Goal: Use online tool/utility: Use online tool/utility

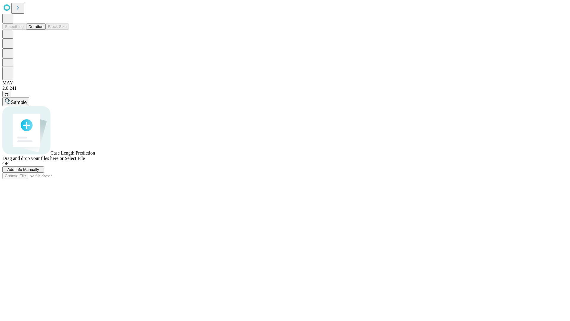
click at [43, 30] on button "Duration" at bounding box center [36, 26] width 20 height 6
click at [39, 172] on span "Add Info Manually" at bounding box center [23, 169] width 32 height 4
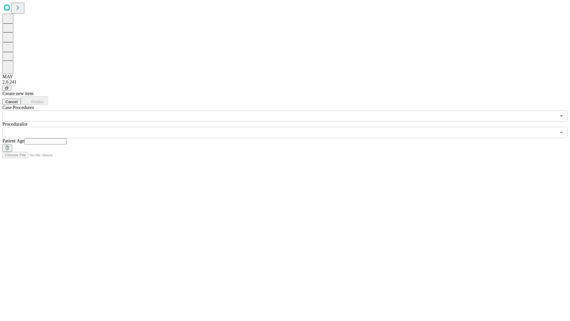
click at [67, 138] on input "text" at bounding box center [45, 141] width 42 height 6
type input "**"
click at [289, 127] on input "text" at bounding box center [279, 132] width 554 height 11
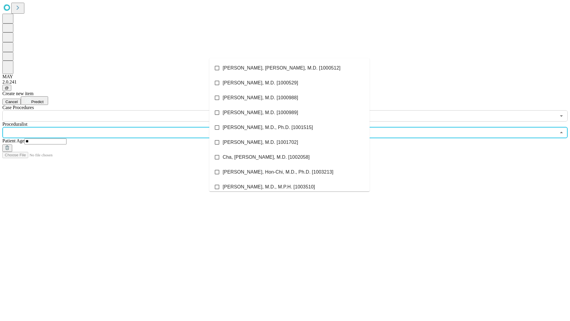
click at [289, 68] on li "[PERSON_NAME], [PERSON_NAME], M.D. [1000512]" at bounding box center [289, 68] width 160 height 15
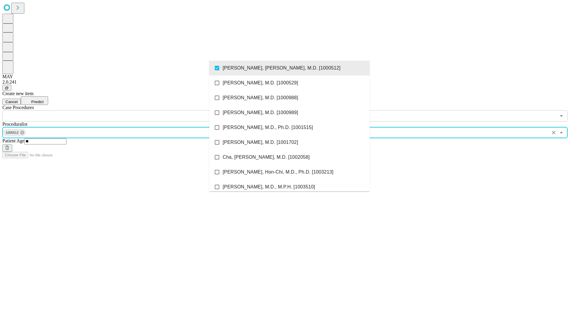
click at [125, 110] on input "text" at bounding box center [279, 115] width 554 height 11
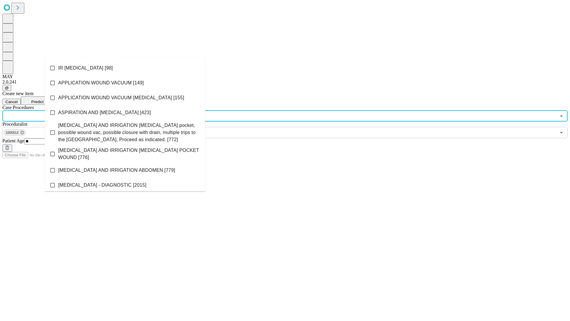
click at [125, 68] on li "IR [MEDICAL_DATA] [98]" at bounding box center [125, 68] width 160 height 15
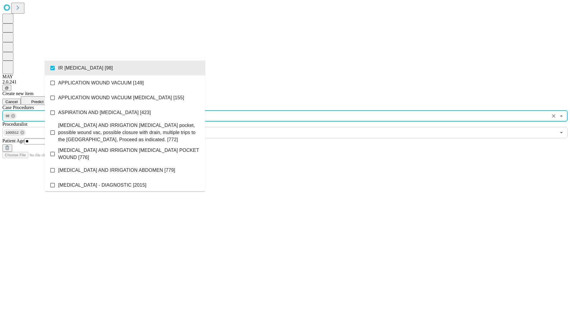
click at [43, 99] on span "Predict" at bounding box center [37, 101] width 12 height 4
